Goal: Obtain resource: Obtain resource

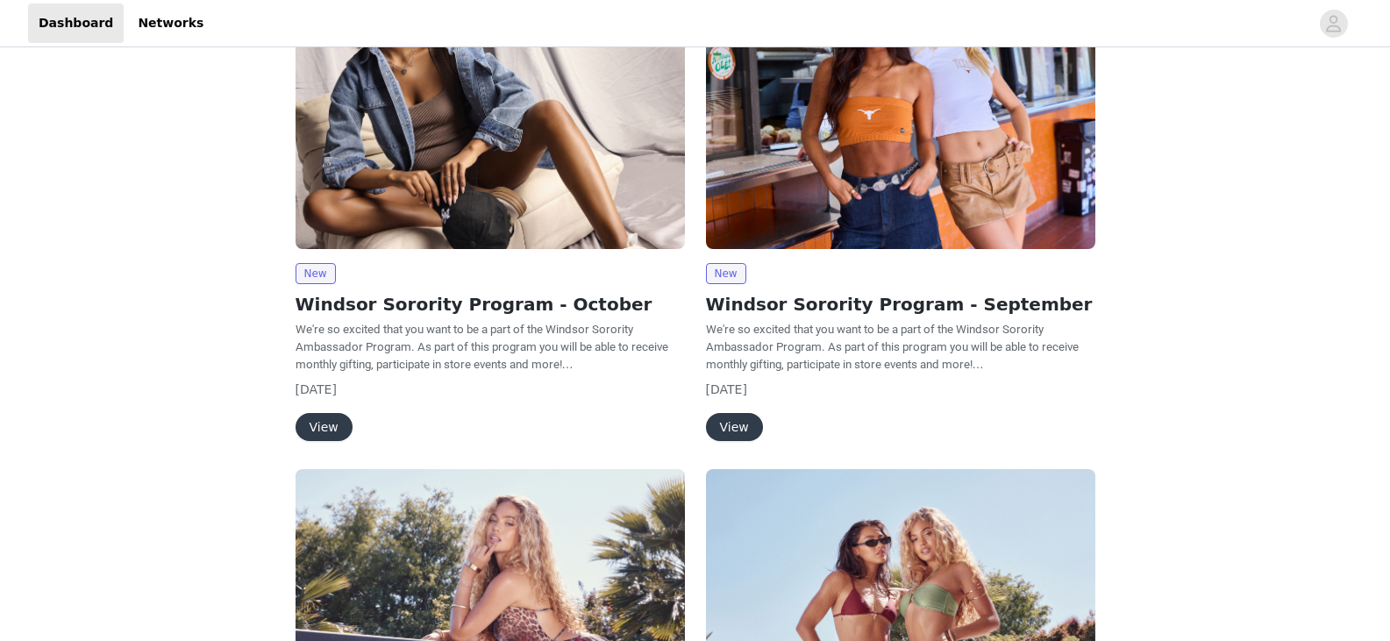
scroll to position [88, 0]
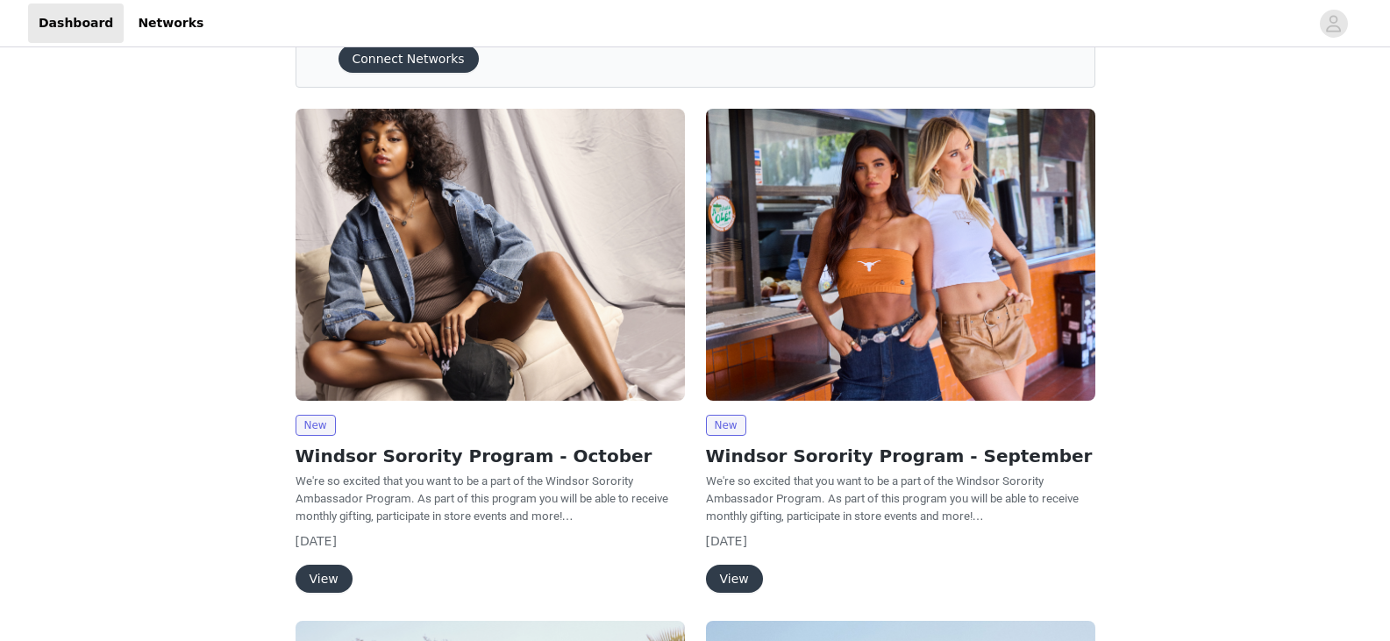
click at [311, 572] on button "View" at bounding box center [323, 579] width 57 height 28
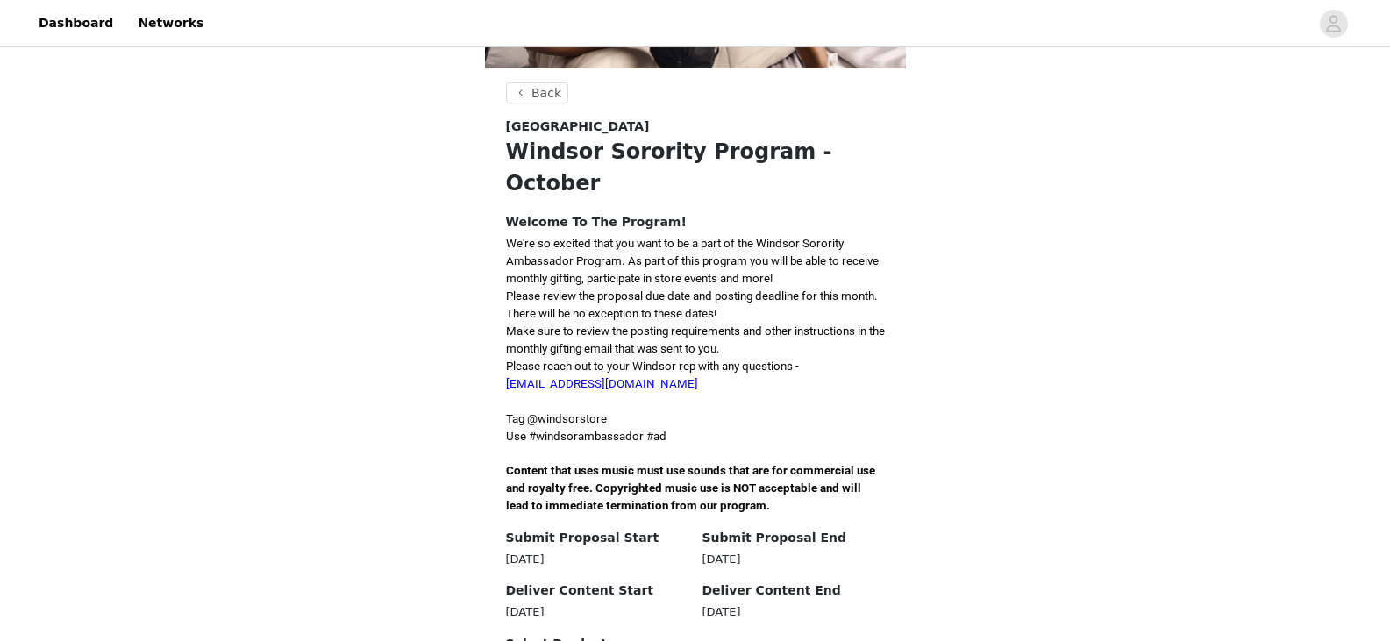
scroll to position [289, 0]
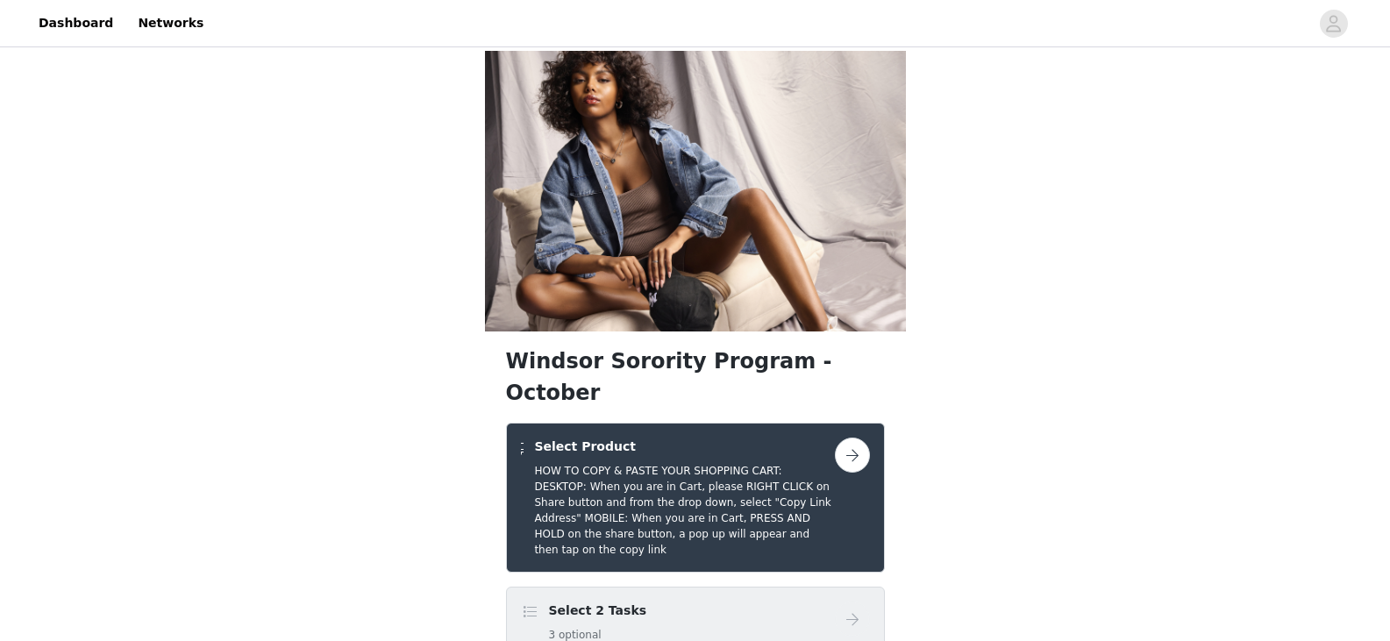
drag, startPoint x: 648, startPoint y: 452, endPoint x: 534, endPoint y: 438, distance: 114.8
copy div "[STREET_ADDRESS]"
click at [1007, 360] on div "Windsor Sorority Program - October Select Product HOW TO COPY & PASTE YOUR SHOP…" at bounding box center [695, 632] width 1390 height 1162
